Goal: Task Accomplishment & Management: Use online tool/utility

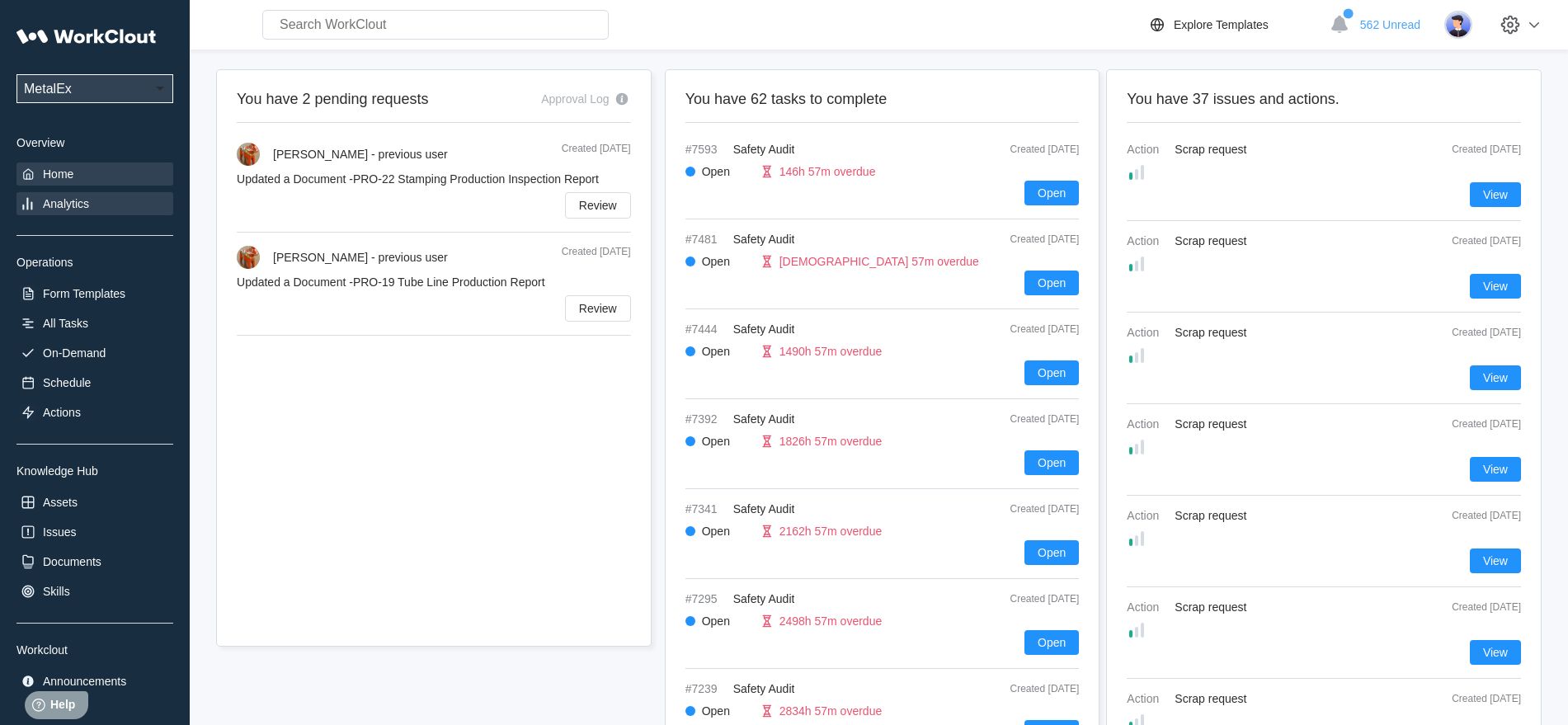
click at [51, 202] on div "Analytics" at bounding box center [66, 204] width 46 height 13
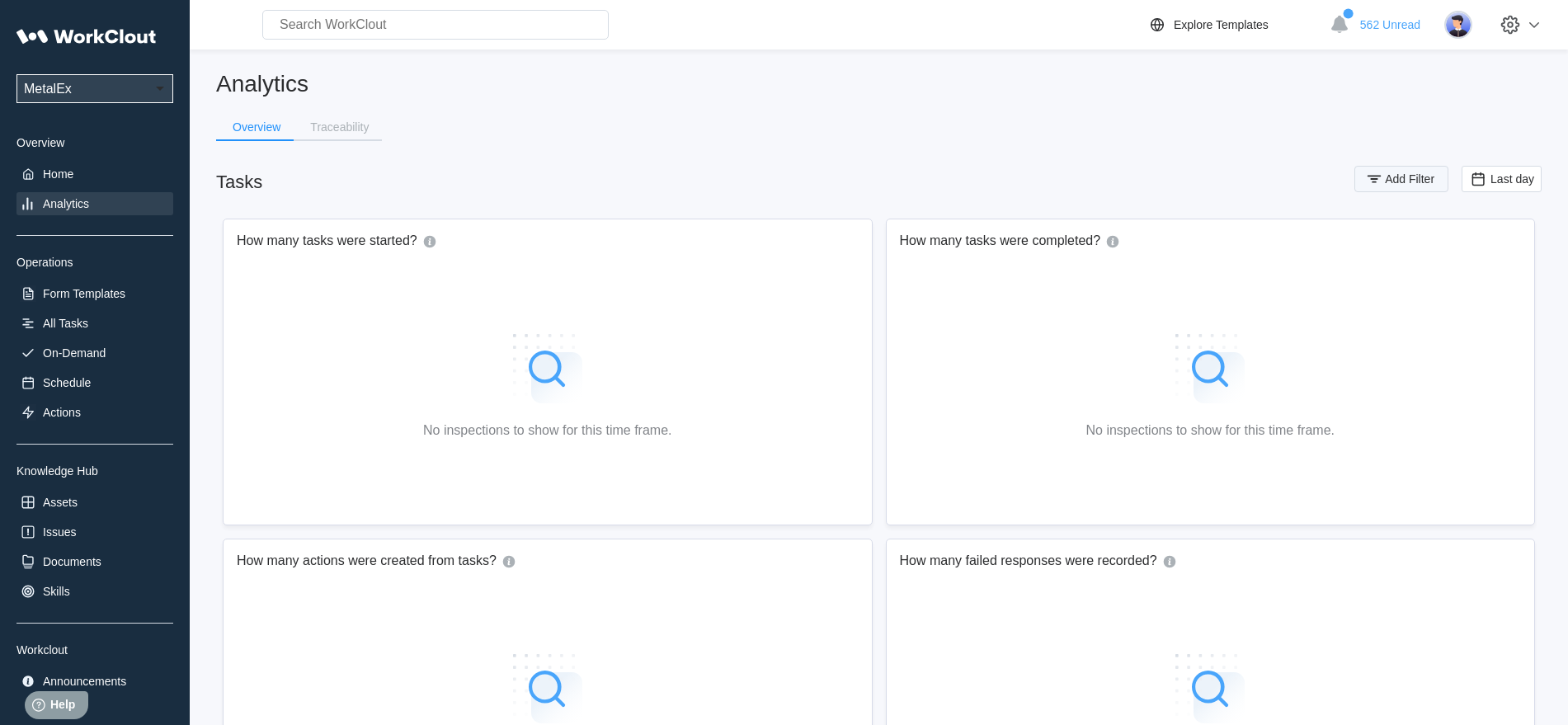
click at [1379, 182] on icon "button" at bounding box center [1374, 179] width 18 height 18
click at [1043, 242] on icon at bounding box center [1046, 244] width 18 height 18
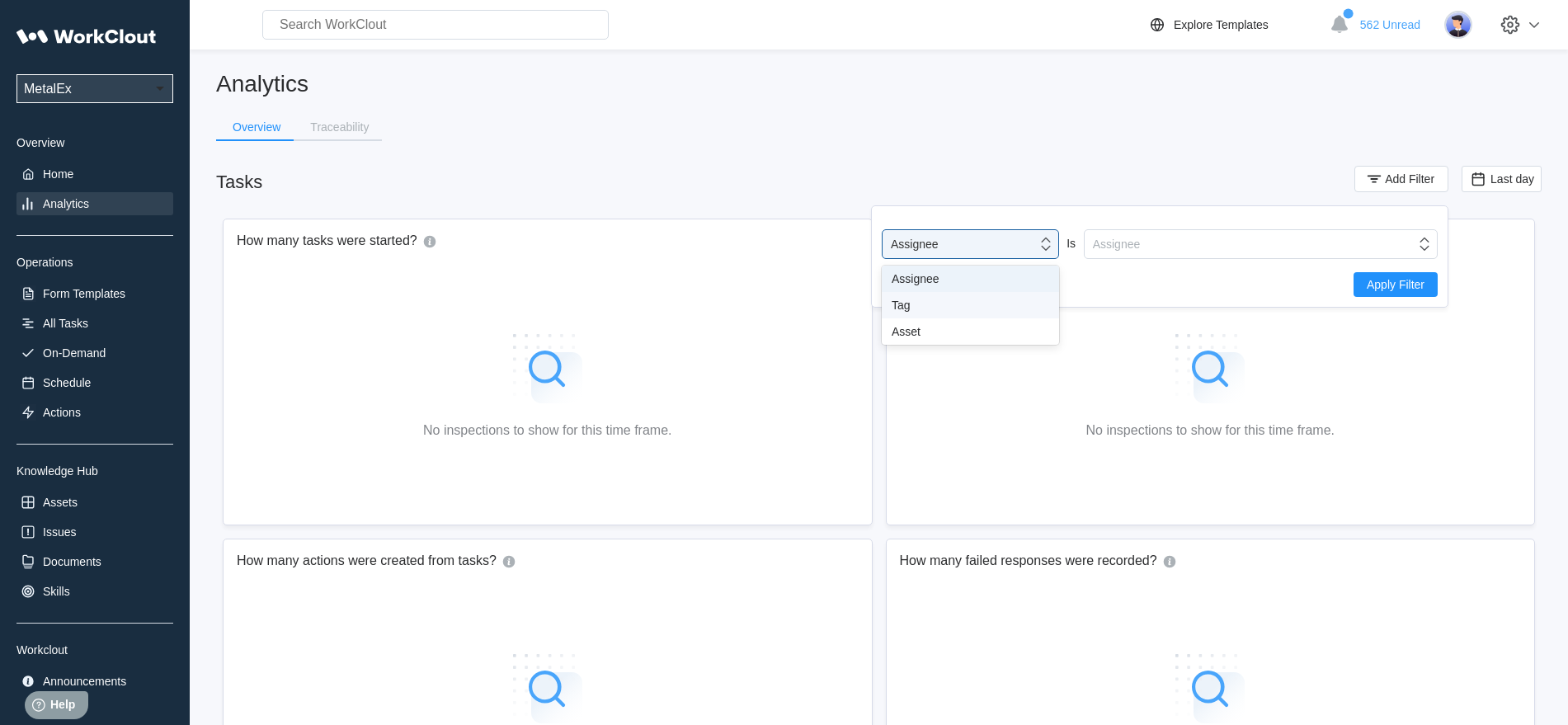
click at [966, 307] on div "Tag" at bounding box center [971, 305] width 157 height 13
click at [1422, 246] on icon at bounding box center [1424, 244] width 18 height 18
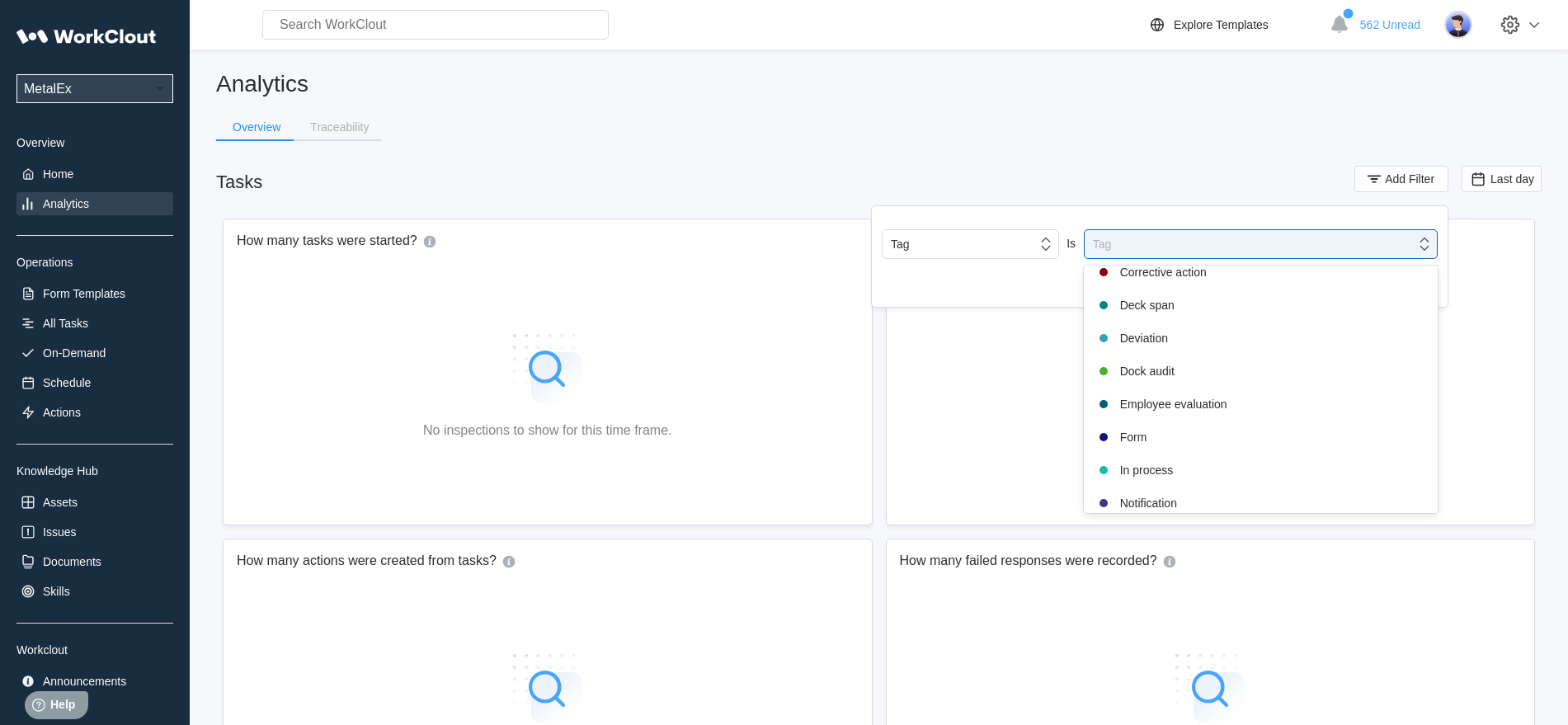
scroll to position [347, 0]
click at [1153, 396] on div "Safety audit" at bounding box center [1261, 397] width 334 height 20
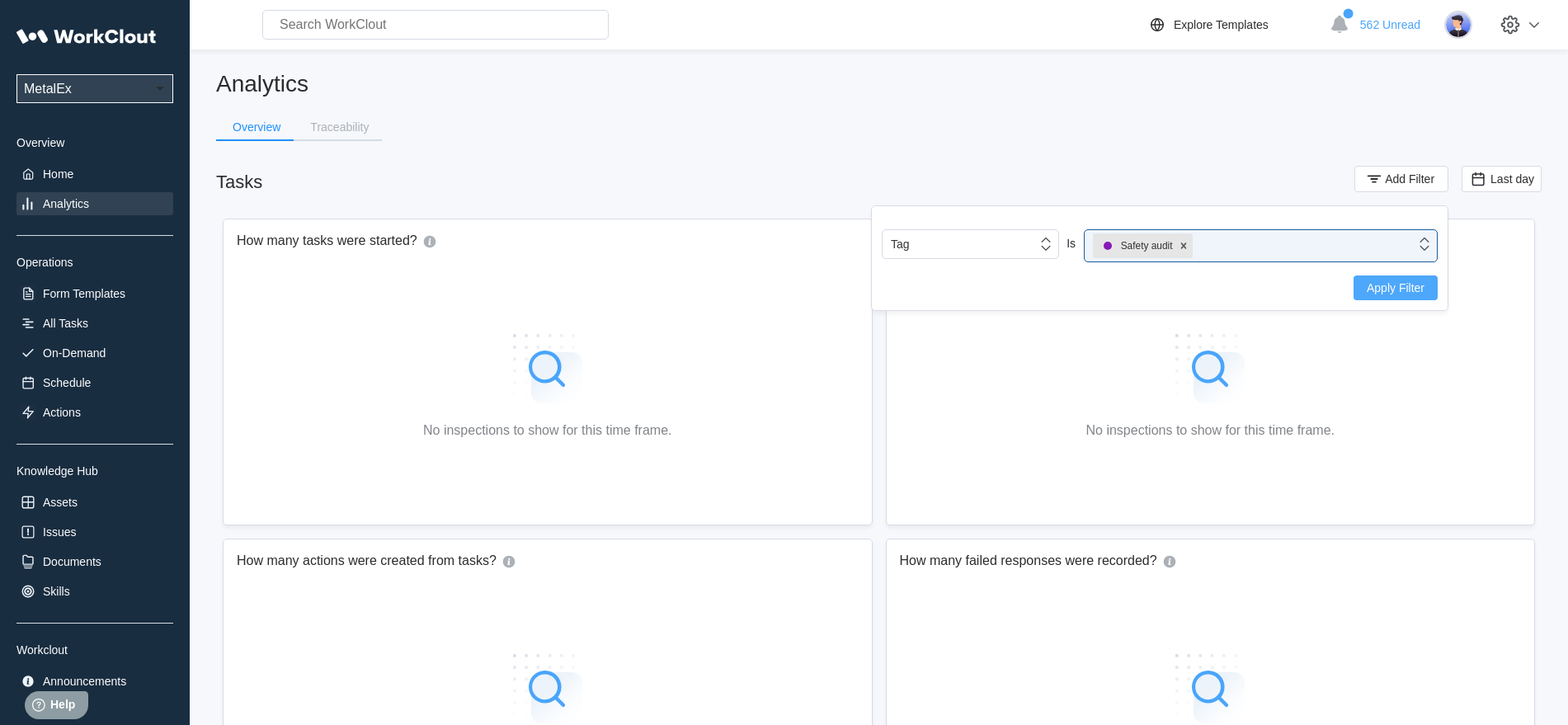
click at [1391, 283] on span "Apply Filter" at bounding box center [1396, 288] width 58 height 12
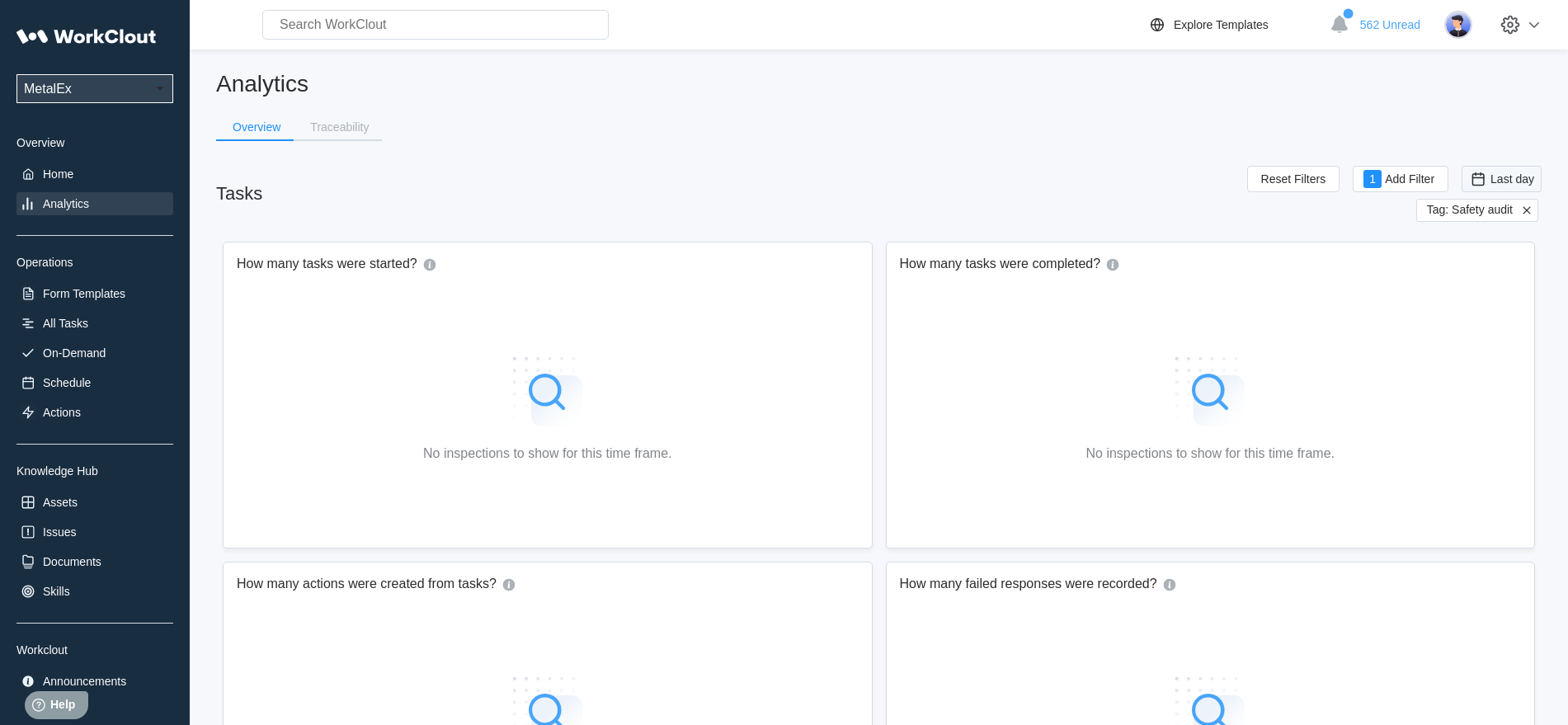
click at [1511, 177] on span "Last day" at bounding box center [1512, 179] width 44 height 13
click at [1485, 346] on div "Custom" at bounding box center [1476, 345] width 40 height 13
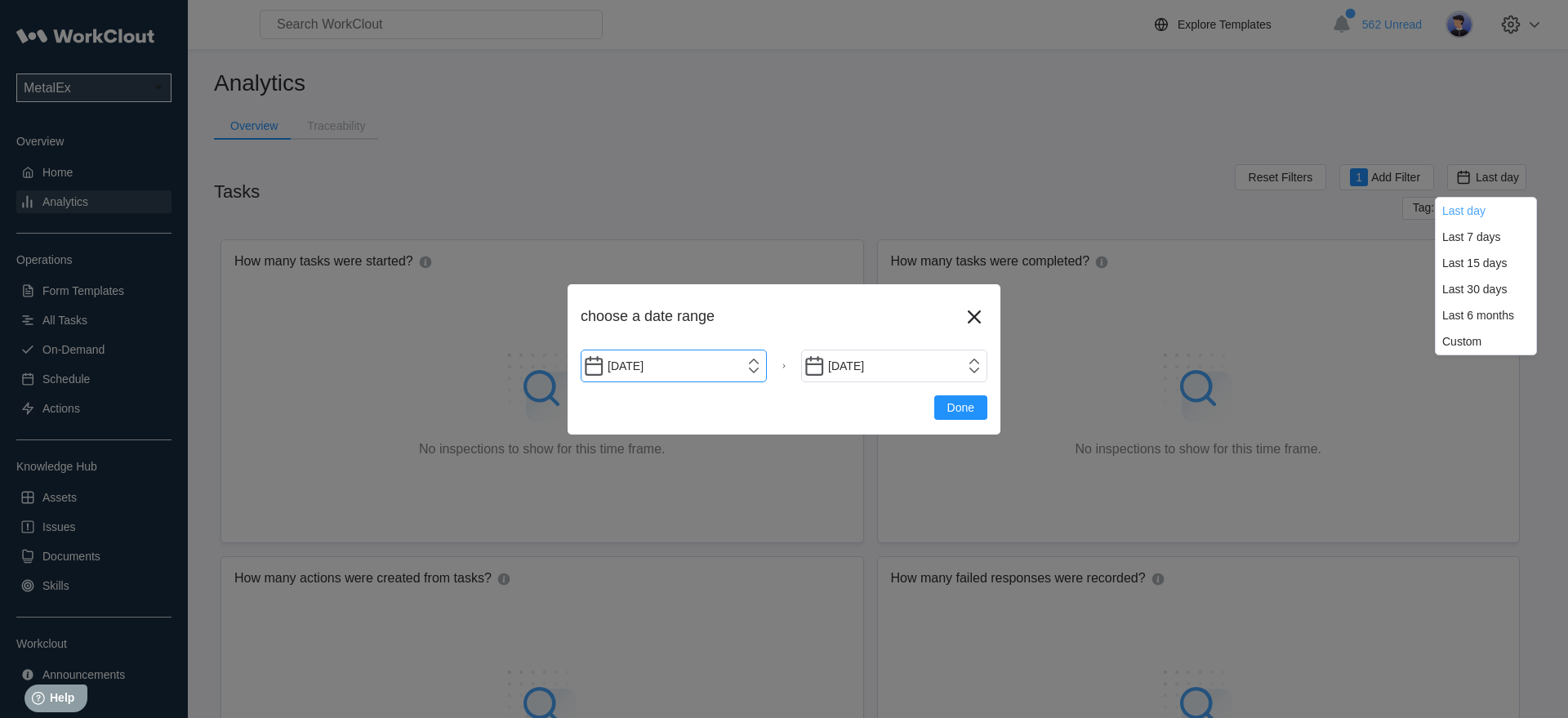
click at [678, 362] on input "[DATE]" at bounding box center [673, 366] width 186 height 33
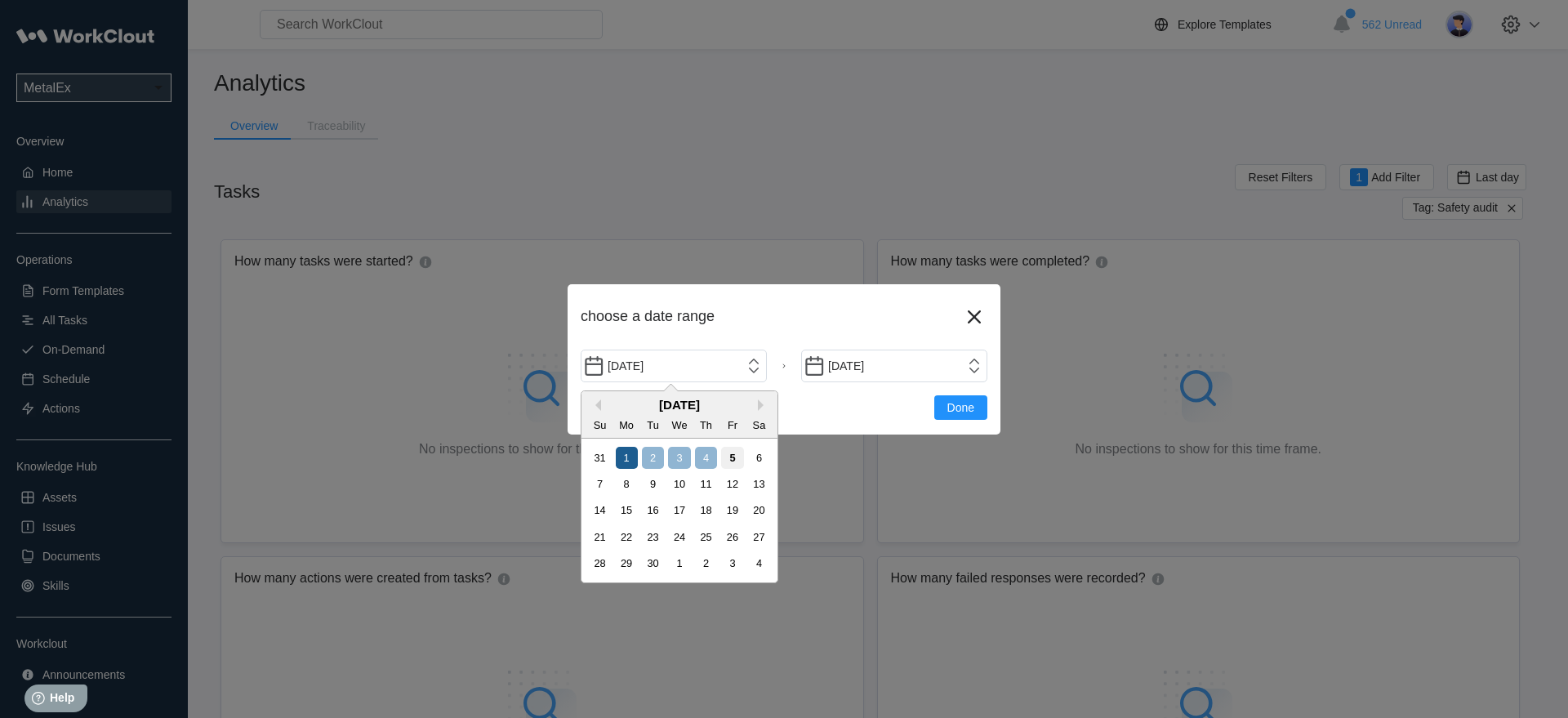
click at [629, 460] on div "1" at bounding box center [627, 457] width 22 height 22
type input "[DATE]"
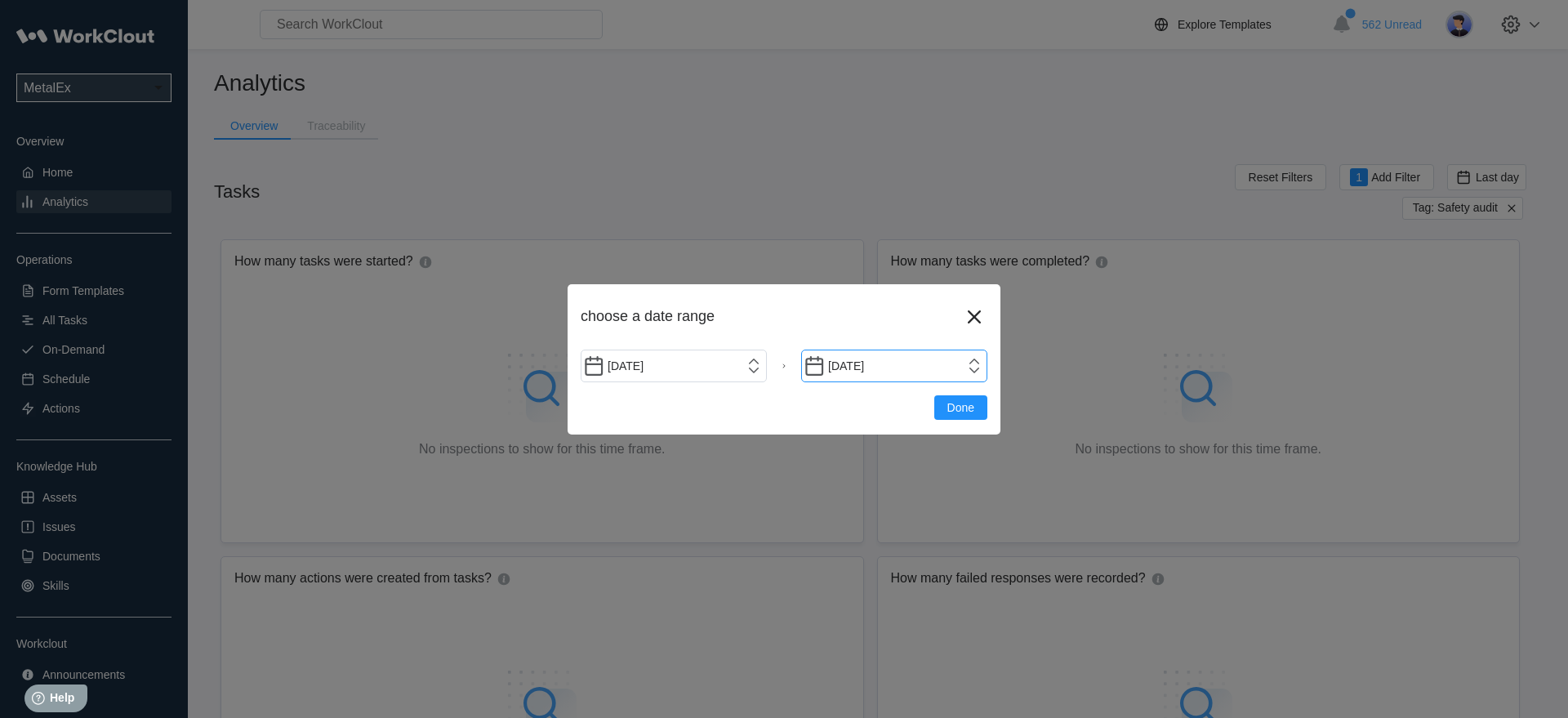
click at [957, 379] on input "[DATE]" at bounding box center [894, 366] width 186 height 33
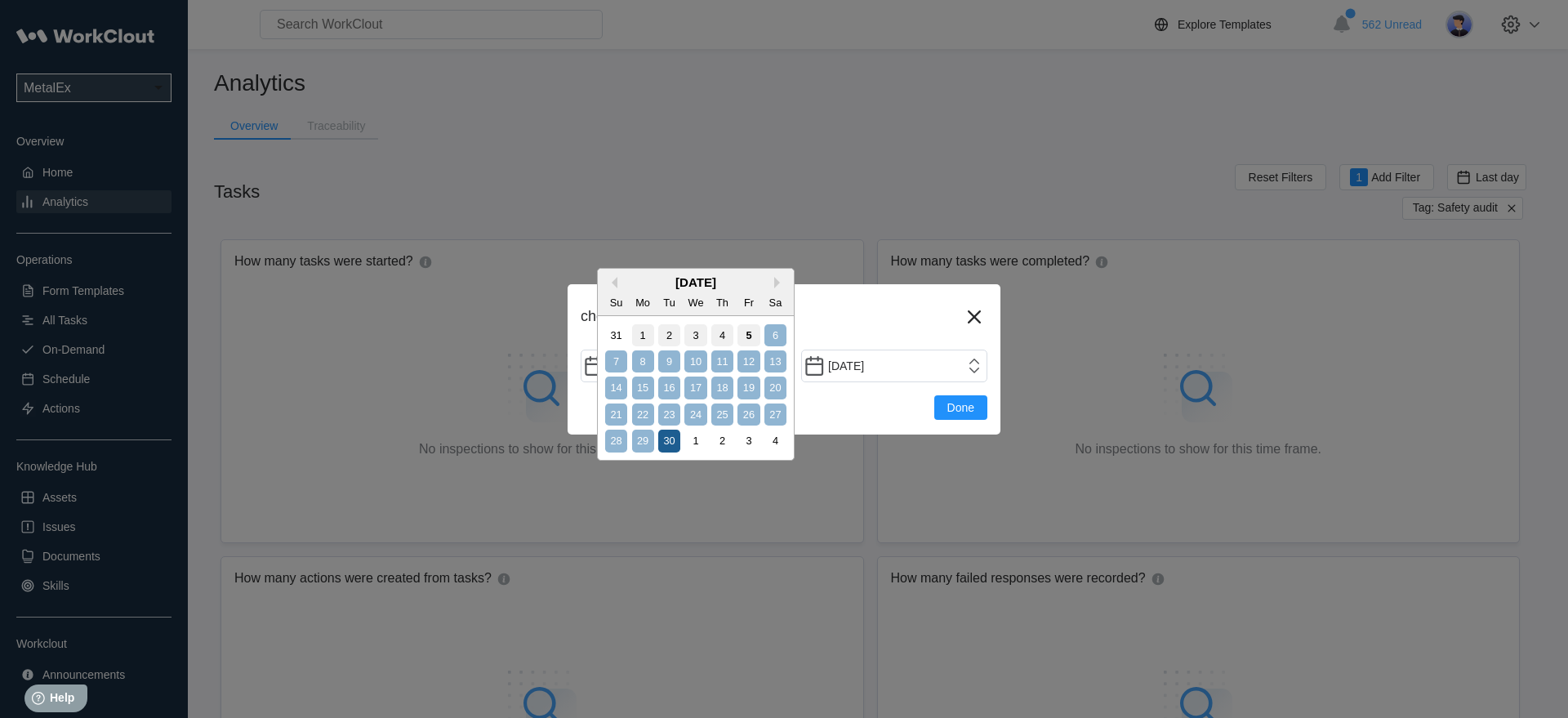
click at [672, 443] on div "30" at bounding box center [668, 440] width 22 height 22
type input "[DATE]"
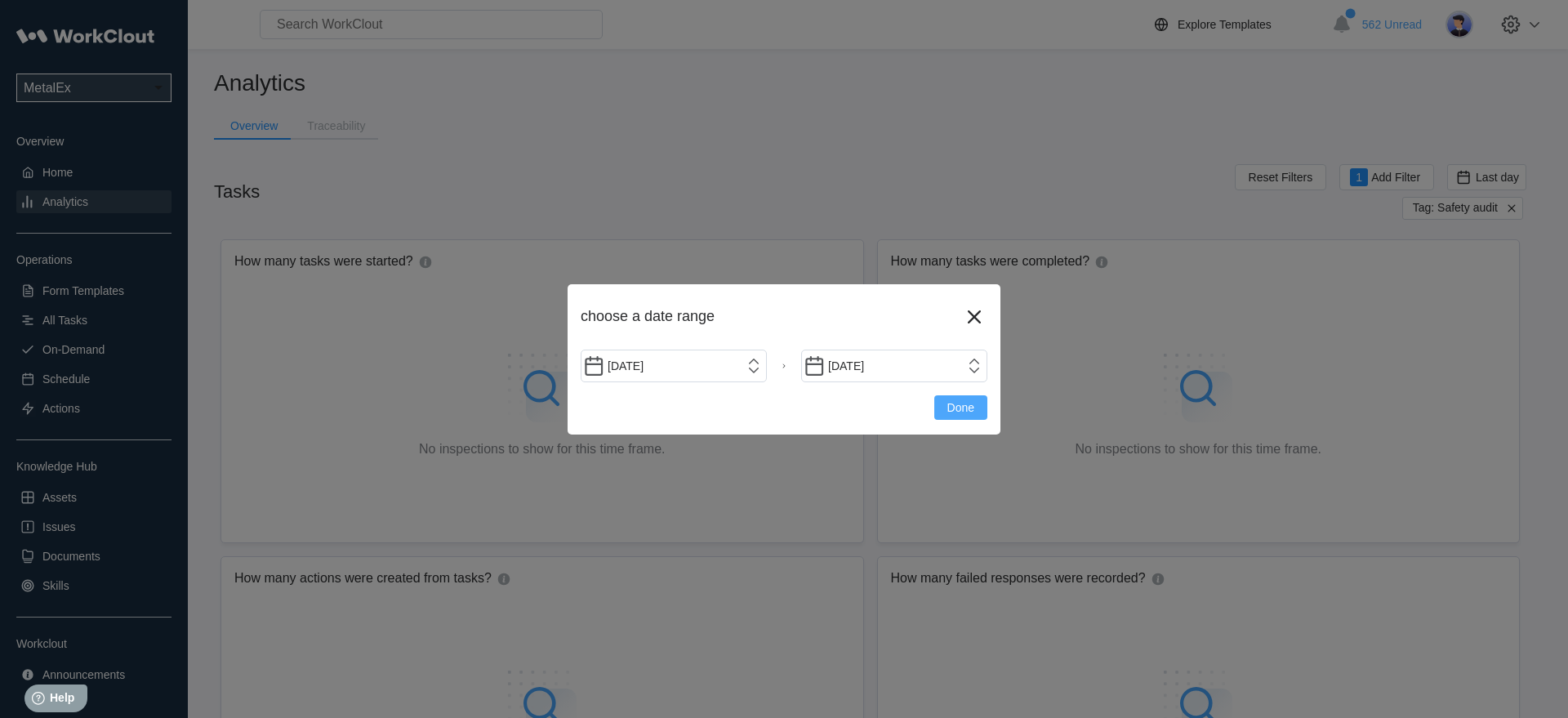
click at [966, 405] on span "Done" at bounding box center [960, 407] width 27 height 11
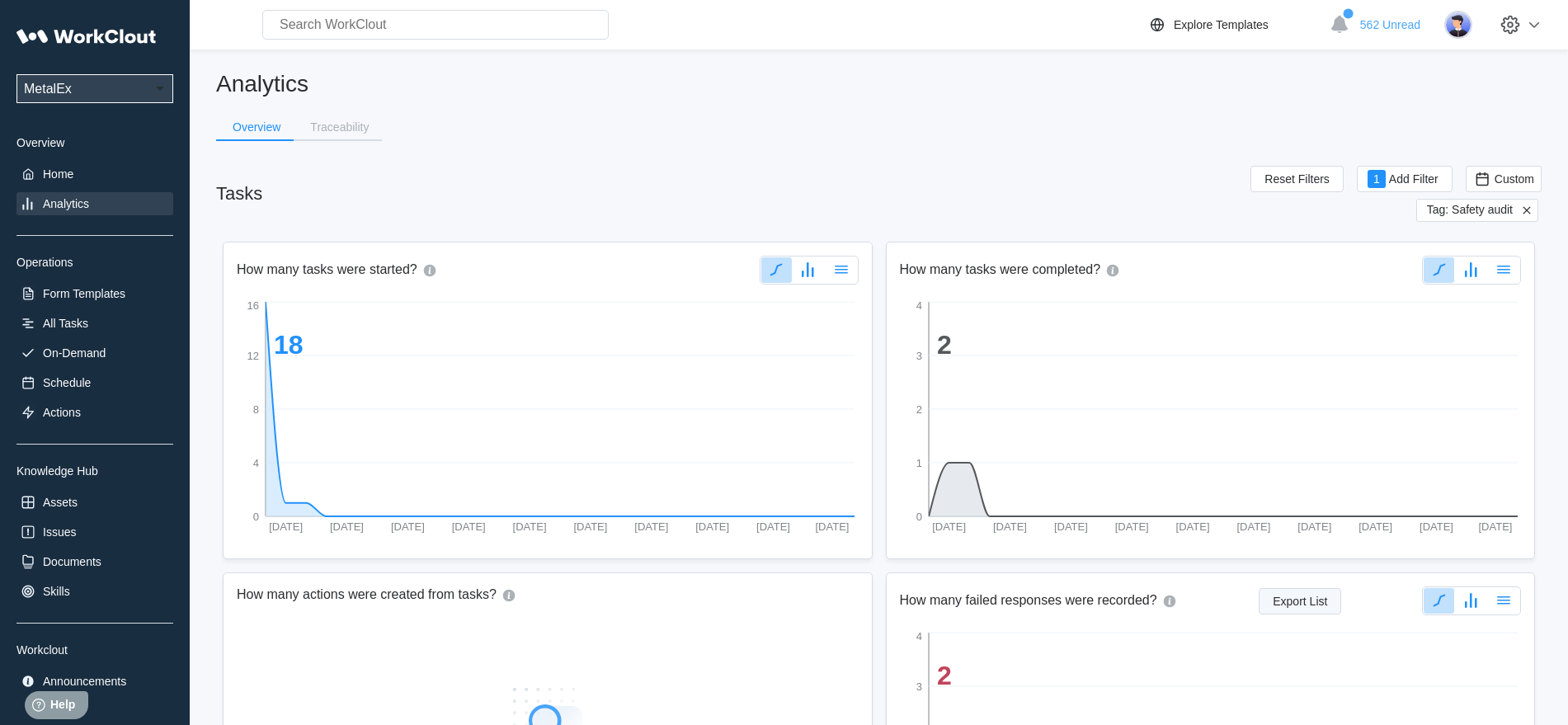
click at [1281, 597] on span "Export List" at bounding box center [1300, 602] width 55 height 12
